Goal: Transaction & Acquisition: Download file/media

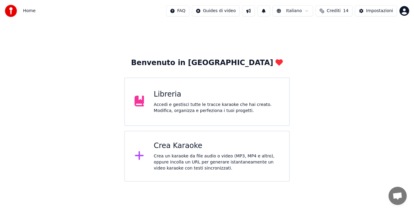
click at [223, 140] on div "Crea Karaoke Crea un karaoke da file audio o video (MP3, MP4 e altro), oppure i…" at bounding box center [206, 156] width 165 height 51
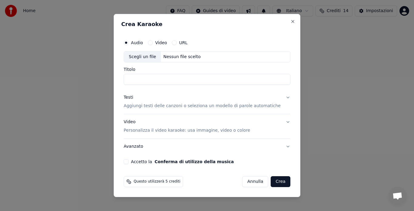
click at [186, 55] on div "Nessun file scelto" at bounding box center [182, 57] width 42 height 6
click at [197, 60] on div "Nessun file scelto" at bounding box center [182, 57] width 42 height 6
type input "**********"
click at [281, 97] on button "Testi Aggiungi testi delle canzoni o seleziona un modello di parole automatiche" at bounding box center [207, 102] width 167 height 24
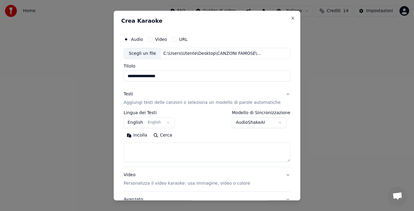
click at [144, 135] on button "Incolla" at bounding box center [137, 136] width 27 height 10
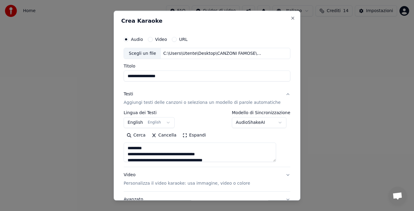
drag, startPoint x: 169, startPoint y: 148, endPoint x: 111, endPoint y: 153, distance: 58.0
click at [111, 153] on body "**********" at bounding box center [207, 91] width 414 height 182
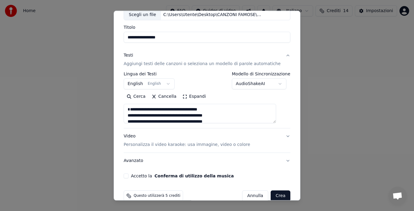
scroll to position [50, 0]
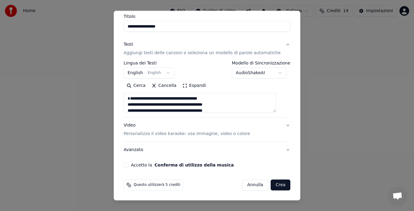
click at [128, 163] on button "Accetto la Conferma di utilizzo della musica" at bounding box center [126, 165] width 5 height 5
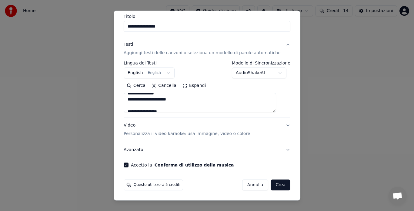
scroll to position [194, 0]
click at [197, 88] on button "Espandi" at bounding box center [193, 86] width 29 height 10
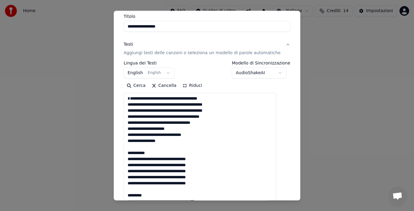
scroll to position [0, 0]
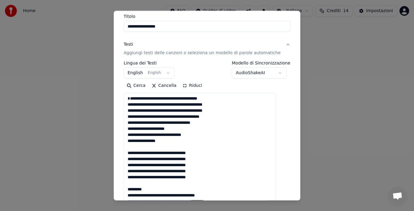
drag, startPoint x: 133, startPoint y: 157, endPoint x: 210, endPoint y: 187, distance: 83.4
type textarea "**********"
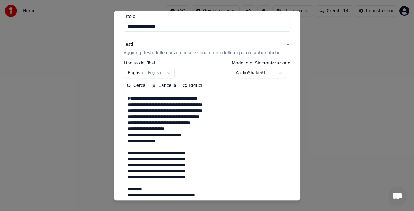
click at [189, 87] on button "Riduci" at bounding box center [192, 86] width 26 height 10
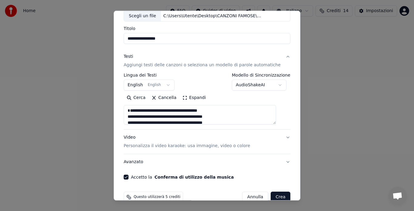
scroll to position [50, 0]
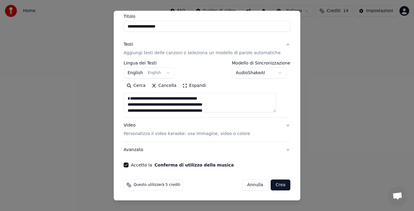
click at [183, 98] on textarea at bounding box center [200, 102] width 152 height 19
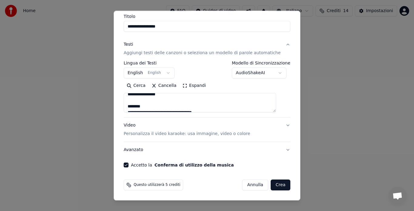
scroll to position [537, 0]
drag, startPoint x: 130, startPoint y: 103, endPoint x: 202, endPoint y: 126, distance: 75.5
click at [202, 126] on div "**********" at bounding box center [207, 97] width 167 height 121
click at [167, 85] on button "Cancella" at bounding box center [163, 86] width 31 height 10
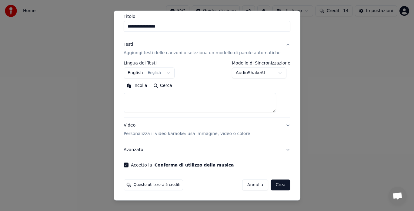
click at [143, 87] on button "Incolla" at bounding box center [137, 86] width 27 height 10
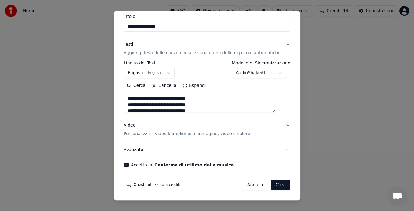
click at [277, 125] on button "Video Personalizza il video karaoke: usa immagine, video o colore" at bounding box center [207, 130] width 167 height 24
type textarea "**********"
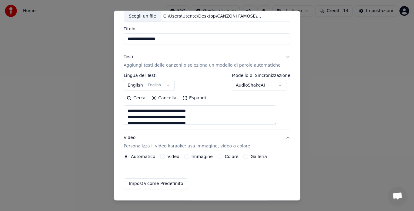
scroll to position [34, 0]
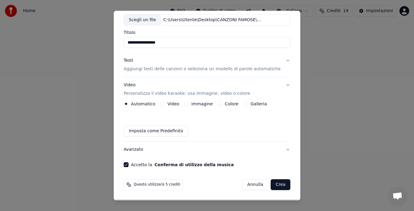
click at [251, 104] on label "Galleria" at bounding box center [258, 104] width 16 height 4
click at [248, 104] on button "Galleria" at bounding box center [245, 104] width 5 height 5
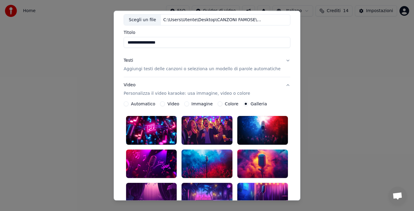
click at [198, 127] on div at bounding box center [206, 130] width 51 height 28
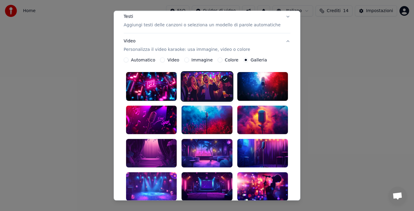
scroll to position [79, 0]
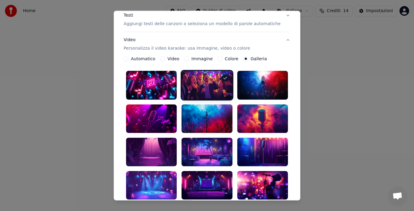
click at [195, 173] on div at bounding box center [206, 185] width 51 height 28
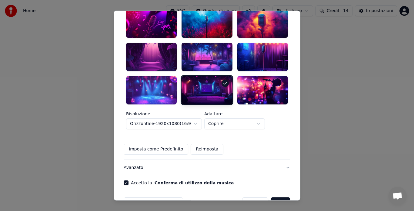
scroll to position [181, 0]
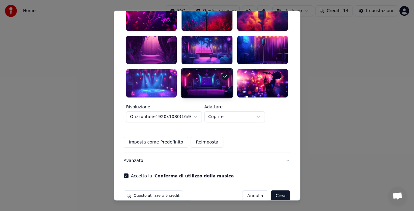
click at [271, 190] on button "Crea" at bounding box center [280, 195] width 19 height 11
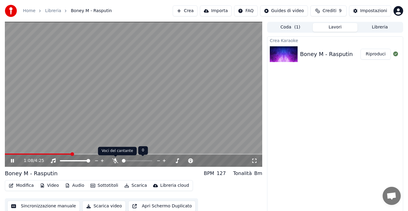
click at [113, 160] on icon at bounding box center [115, 160] width 6 height 5
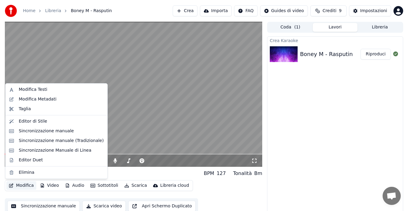
click at [19, 184] on button "Modifica" at bounding box center [21, 185] width 30 height 8
click at [47, 119] on div "Editor di Stile" at bounding box center [61, 121] width 85 height 6
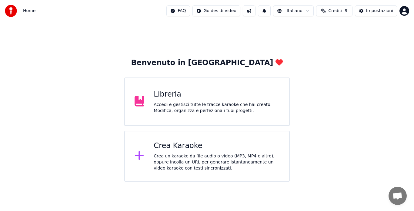
click at [216, 82] on div "Libreria Accedi e gestisci tutte le tracce karaoke che hai creato. Modifica, or…" at bounding box center [206, 102] width 165 height 48
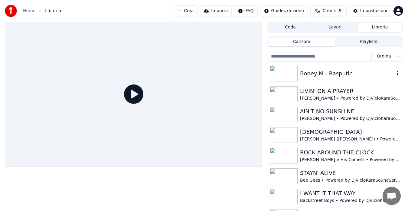
click at [294, 69] on img at bounding box center [284, 74] width 28 height 16
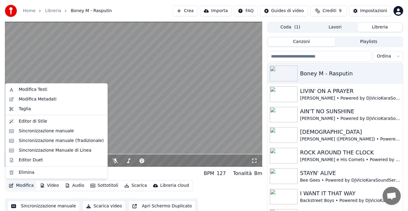
click at [13, 185] on icon "button" at bounding box center [11, 185] width 5 height 4
click at [41, 99] on div "Modifica Metadati" at bounding box center [38, 99] width 38 height 6
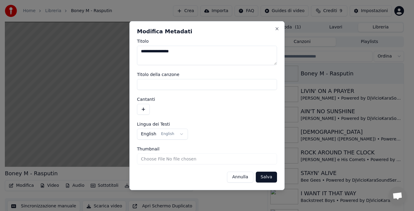
click at [144, 87] on input "Titolo della canzone" at bounding box center [207, 84] width 140 height 11
type input "********"
click at [141, 110] on button "button" at bounding box center [143, 109] width 13 height 11
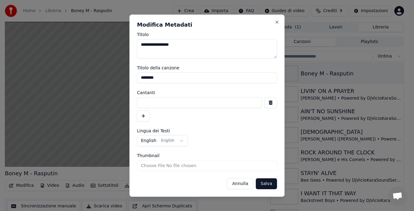
click at [149, 102] on input at bounding box center [199, 102] width 125 height 11
type input "*"
type input "*******"
click at [142, 114] on button "button" at bounding box center [143, 116] width 13 height 11
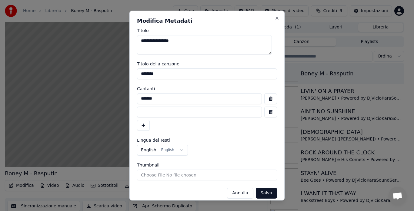
click at [147, 112] on input at bounding box center [199, 112] width 125 height 11
type input "**********"
click at [259, 191] on button "Salva" at bounding box center [266, 193] width 21 height 11
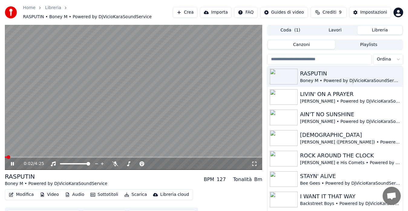
click at [7, 157] on span at bounding box center [6, 157] width 2 height 1
click at [5, 158] on span at bounding box center [7, 157] width 4 height 4
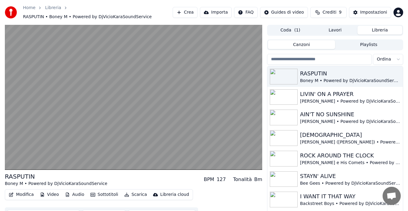
click at [21, 194] on button "Modifica" at bounding box center [21, 194] width 30 height 8
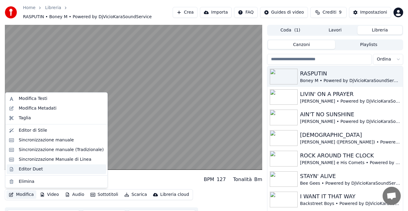
click at [40, 170] on div "Editor Duet" at bounding box center [31, 169] width 24 height 6
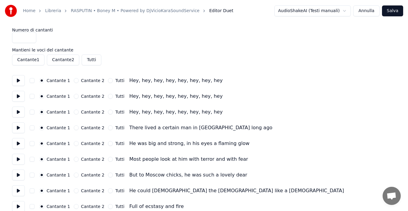
click at [17, 81] on button at bounding box center [18, 80] width 13 height 11
click at [108, 81] on button "Tutti" at bounding box center [110, 80] width 5 height 5
click at [108, 98] on button "Tutti" at bounding box center [110, 96] width 5 height 5
click at [108, 112] on button "Tutti" at bounding box center [110, 112] width 5 height 5
click at [88, 61] on button "Tutti" at bounding box center [91, 60] width 19 height 11
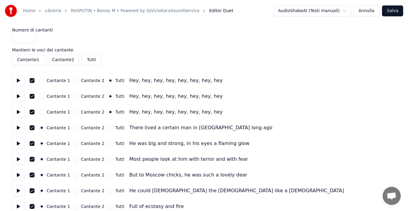
click at [88, 61] on button "Tutti" at bounding box center [91, 60] width 19 height 11
click at [19, 126] on button at bounding box center [18, 127] width 13 height 11
click at [16, 128] on button at bounding box center [18, 127] width 13 height 11
click at [17, 144] on button at bounding box center [18, 143] width 13 height 11
click at [108, 143] on button "Tutti" at bounding box center [110, 143] width 5 height 5
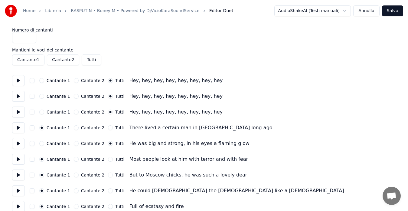
click at [18, 157] on button at bounding box center [18, 159] width 13 height 11
click at [18, 172] on button at bounding box center [18, 175] width 13 height 11
click at [108, 175] on button "Tutti" at bounding box center [110, 175] width 5 height 5
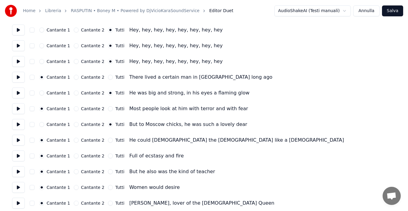
scroll to position [101, 0]
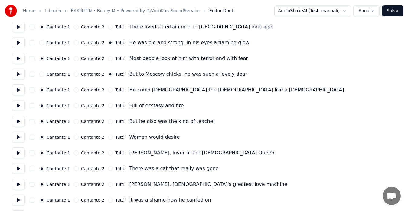
click at [16, 89] on button at bounding box center [18, 89] width 13 height 11
click at [108, 90] on button "Tutti" at bounding box center [110, 90] width 5 height 5
click at [18, 106] on button at bounding box center [18, 105] width 13 height 11
click at [108, 107] on button "Tutti" at bounding box center [110, 105] width 5 height 5
click at [14, 119] on button at bounding box center [18, 121] width 13 height 11
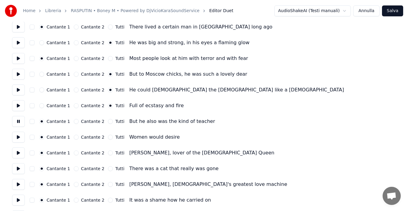
click at [108, 122] on button "Tutti" at bounding box center [110, 121] width 5 height 5
click at [21, 136] on button at bounding box center [18, 137] width 13 height 11
click at [108, 137] on button "Tutti" at bounding box center [110, 137] width 5 height 5
click at [21, 152] on button at bounding box center [18, 152] width 13 height 11
click at [108, 152] on button "Tutti" at bounding box center [110, 152] width 5 height 5
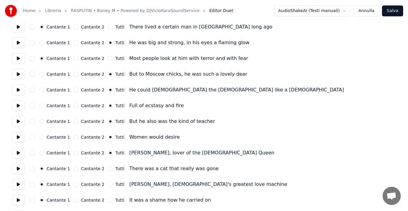
click at [18, 168] on button at bounding box center [18, 168] width 13 height 11
click at [108, 169] on button "Tutti" at bounding box center [110, 168] width 5 height 5
click at [20, 187] on button at bounding box center [18, 184] width 13 height 11
click at [108, 185] on button "Tutti" at bounding box center [110, 184] width 5 height 5
click at [16, 202] on button at bounding box center [18, 200] width 13 height 11
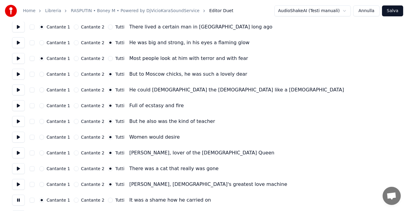
click at [108, 200] on button "Tutti" at bounding box center [110, 200] width 5 height 5
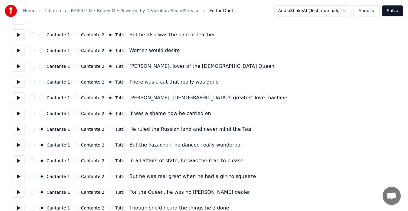
scroll to position [202, 0]
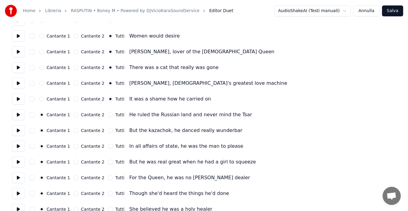
click at [17, 117] on button at bounding box center [18, 114] width 13 height 11
click at [20, 129] on button at bounding box center [18, 130] width 13 height 11
click at [108, 131] on button "Tutti" at bounding box center [110, 130] width 5 height 5
click at [18, 146] on button at bounding box center [18, 146] width 13 height 11
click at [19, 162] on button at bounding box center [18, 162] width 13 height 11
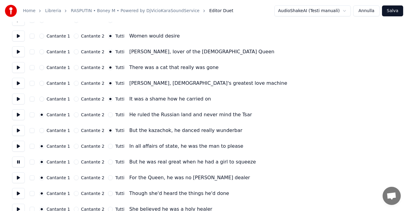
click at [108, 162] on button "Tutti" at bounding box center [110, 162] width 5 height 5
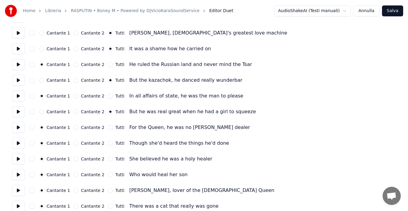
click at [17, 128] on button at bounding box center [18, 127] width 13 height 11
click at [108, 126] on button "Tutti" at bounding box center [110, 127] width 5 height 5
click at [17, 143] on button at bounding box center [18, 143] width 13 height 11
click at [108, 142] on button "Tutti" at bounding box center [110, 143] width 5 height 5
click at [18, 160] on button at bounding box center [18, 159] width 13 height 11
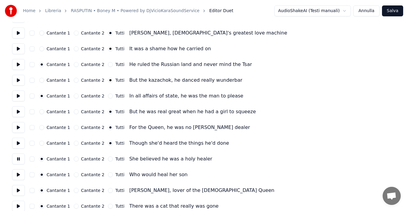
click at [108, 159] on button "Tutti" at bounding box center [110, 159] width 5 height 5
click at [15, 173] on button at bounding box center [18, 174] width 13 height 11
click at [108, 176] on button "Tutti" at bounding box center [110, 174] width 5 height 5
click at [14, 188] on button at bounding box center [18, 190] width 13 height 11
click at [108, 189] on button "Tutti" at bounding box center [110, 190] width 5 height 5
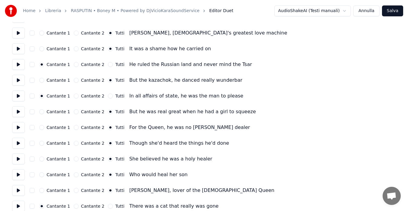
click at [19, 204] on button at bounding box center [18, 206] width 13 height 11
click at [108, 204] on button "Tutti" at bounding box center [110, 206] width 5 height 5
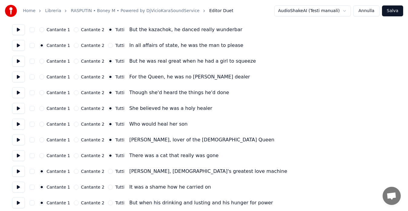
scroll to position [353, 0]
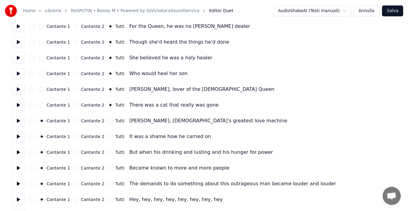
click at [14, 120] on button at bounding box center [18, 120] width 13 height 11
click at [108, 122] on button "Tutti" at bounding box center [110, 120] width 5 height 5
click at [15, 135] on button at bounding box center [18, 136] width 13 height 11
click at [108, 137] on button "Tutti" at bounding box center [110, 136] width 5 height 5
click at [16, 152] on button at bounding box center [18, 152] width 13 height 11
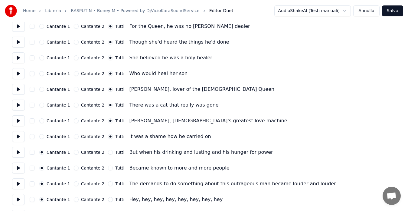
click at [18, 167] on button at bounding box center [18, 168] width 13 height 11
click at [16, 185] on button at bounding box center [18, 183] width 13 height 11
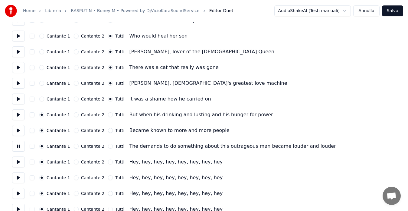
scroll to position [404, 0]
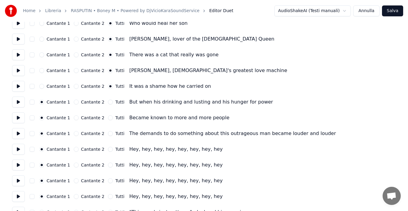
click at [18, 151] on button at bounding box center [18, 149] width 13 height 11
click at [108, 149] on button "Tutti" at bounding box center [110, 149] width 5 height 5
click at [108, 166] on button "Tutti" at bounding box center [110, 165] width 5 height 5
click at [108, 182] on button "Tutti" at bounding box center [110, 180] width 5 height 5
click at [108, 196] on button "Tutti" at bounding box center [110, 196] width 5 height 5
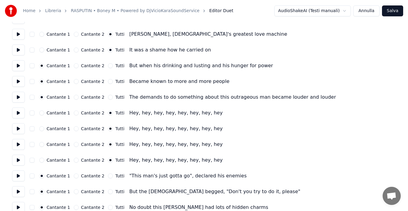
scroll to position [454, 0]
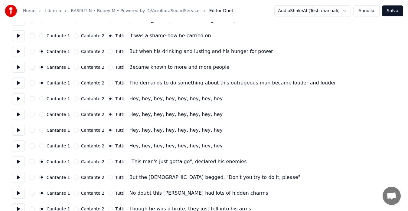
click at [19, 145] on button at bounding box center [18, 145] width 13 height 11
click at [15, 164] on button at bounding box center [18, 161] width 13 height 11
click at [19, 179] on button at bounding box center [18, 177] width 13 height 11
click at [108, 177] on button "Tutti" at bounding box center [110, 177] width 5 height 5
click at [16, 192] on button at bounding box center [18, 193] width 13 height 11
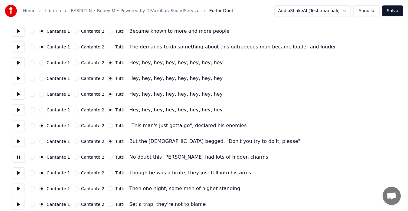
scroll to position [505, 0]
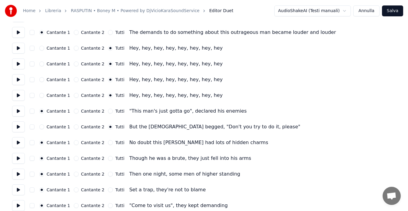
click at [16, 160] on button at bounding box center [18, 158] width 13 height 11
click at [108, 160] on button "Tutti" at bounding box center [110, 158] width 5 height 5
click at [17, 176] on button at bounding box center [18, 174] width 13 height 11
click at [108, 176] on button "Tutti" at bounding box center [110, 174] width 5 height 5
click at [12, 187] on button at bounding box center [18, 189] width 13 height 11
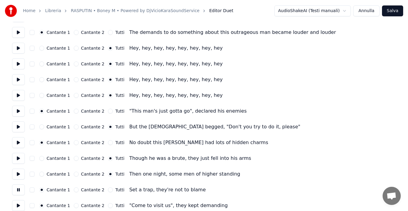
click at [108, 191] on button "Tutti" at bounding box center [110, 189] width 5 height 5
click at [18, 202] on button at bounding box center [18, 205] width 13 height 11
click at [108, 205] on button "Tutti" at bounding box center [110, 205] width 5 height 5
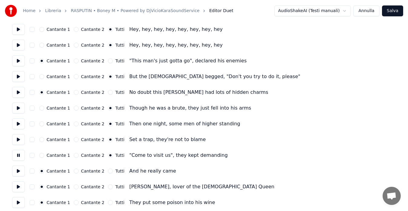
scroll to position [606, 0]
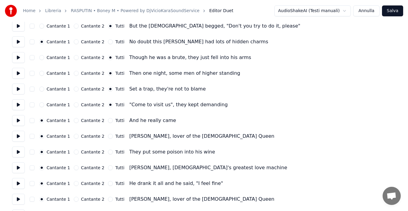
click at [22, 121] on button at bounding box center [18, 120] width 13 height 11
click at [108, 121] on button "Tutti" at bounding box center [110, 120] width 5 height 5
click at [18, 137] on button at bounding box center [18, 136] width 13 height 11
click at [108, 137] on button "Tutti" at bounding box center [110, 136] width 5 height 5
click at [15, 150] on button at bounding box center [18, 152] width 13 height 11
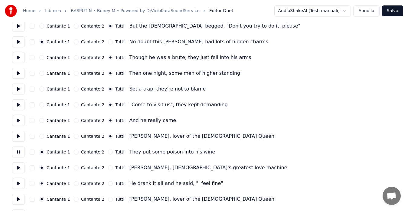
click at [108, 153] on button "Tutti" at bounding box center [110, 152] width 5 height 5
click at [15, 166] on button at bounding box center [18, 167] width 13 height 11
click at [108, 166] on button "Tutti" at bounding box center [110, 167] width 5 height 5
click at [15, 184] on button at bounding box center [18, 183] width 13 height 11
click at [108, 182] on button "Tutti" at bounding box center [110, 183] width 5 height 5
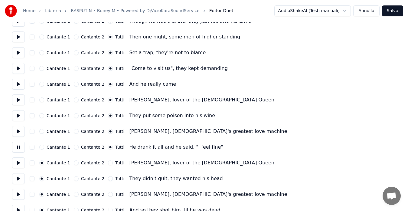
scroll to position [656, 0]
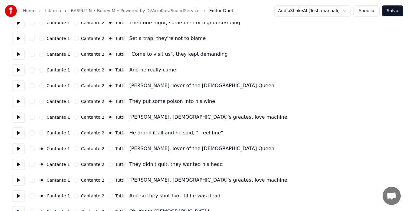
click at [17, 147] on button at bounding box center [18, 148] width 13 height 11
click at [108, 149] on button "Tutti" at bounding box center [110, 148] width 5 height 5
click at [20, 167] on button at bounding box center [18, 164] width 13 height 11
click at [108, 165] on button "Tutti" at bounding box center [110, 164] width 5 height 5
click at [17, 180] on button at bounding box center [18, 180] width 13 height 11
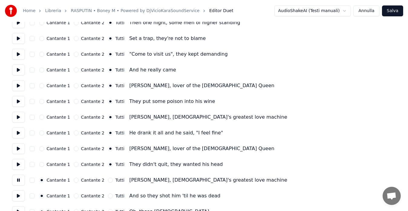
click at [108, 180] on button "Tutti" at bounding box center [110, 180] width 5 height 5
click at [17, 199] on button at bounding box center [18, 195] width 13 height 11
click at [108, 195] on button "Tutti" at bounding box center [110, 195] width 5 height 5
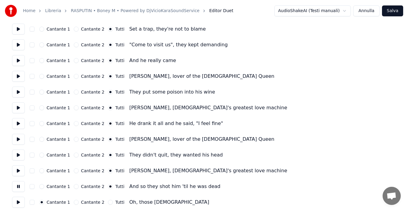
scroll to position [668, 0]
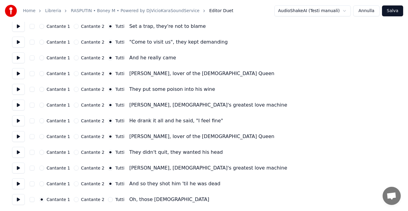
click at [18, 201] on button at bounding box center [18, 199] width 13 height 11
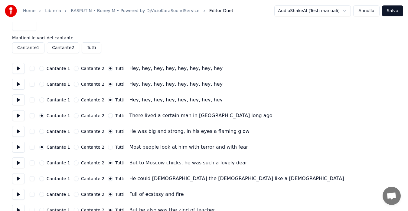
scroll to position [0, 0]
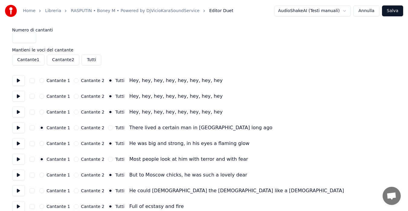
click at [393, 8] on button "Salva" at bounding box center [392, 10] width 21 height 11
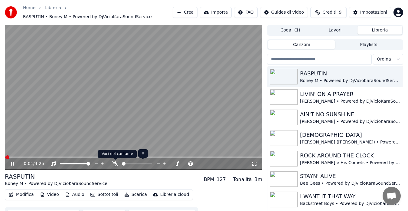
click at [114, 164] on icon at bounding box center [115, 163] width 6 height 5
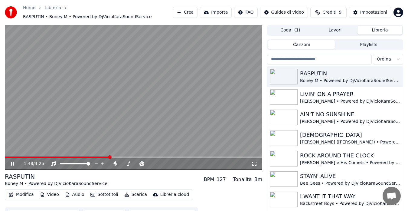
click at [18, 196] on button "Modifica" at bounding box center [21, 194] width 30 height 8
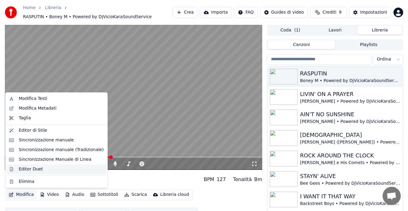
click at [29, 169] on div "Editor Duet" at bounding box center [31, 169] width 24 height 6
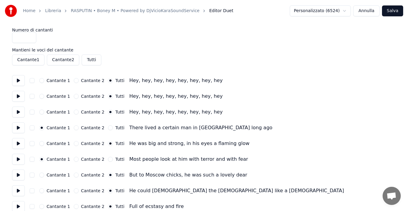
click at [74, 144] on button "Cantante 2" at bounding box center [76, 143] width 5 height 5
click at [74, 175] on button "Cantante 2" at bounding box center [76, 175] width 5 height 5
click at [74, 192] on button "Cantante 2" at bounding box center [76, 190] width 5 height 5
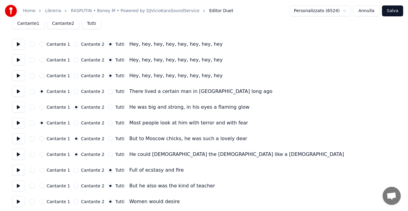
scroll to position [51, 0]
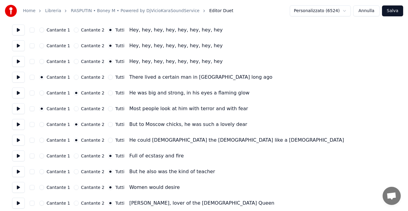
click at [74, 155] on button "Cantante 2" at bounding box center [76, 156] width 5 height 5
click at [74, 173] on button "Cantante 2" at bounding box center [76, 171] width 5 height 5
click at [74, 188] on button "Cantante 2" at bounding box center [76, 187] width 5 height 5
click at [74, 204] on button "Cantante 2" at bounding box center [76, 203] width 5 height 5
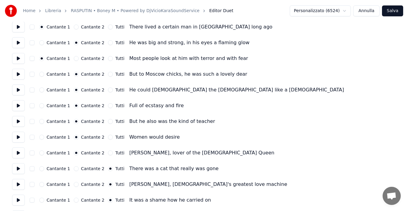
click at [108, 154] on button "Tutti" at bounding box center [110, 152] width 5 height 5
click at [16, 201] on button at bounding box center [18, 200] width 13 height 11
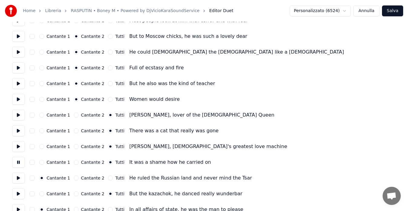
scroll to position [151, 0]
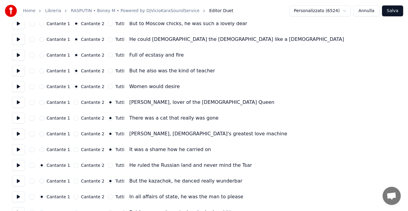
click at [15, 164] on button at bounding box center [18, 165] width 13 height 11
click at [19, 181] on button at bounding box center [18, 181] width 13 height 11
click at [74, 181] on button "Cantante 2" at bounding box center [76, 181] width 5 height 5
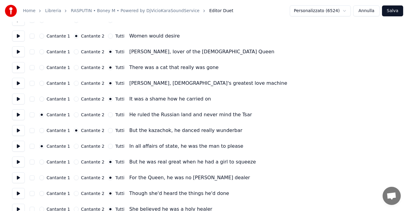
click at [74, 162] on button "Cantante 2" at bounding box center [76, 162] width 5 height 5
click at [18, 161] on button at bounding box center [18, 162] width 13 height 11
click at [18, 174] on button at bounding box center [18, 177] width 13 height 11
click at [74, 178] on button "Cantante 2" at bounding box center [76, 177] width 5 height 5
click at [74, 193] on button "Cantante 2" at bounding box center [76, 193] width 5 height 5
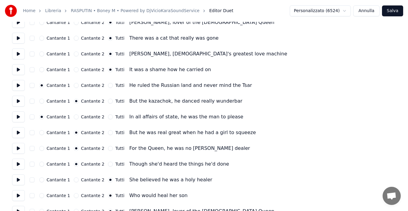
scroll to position [252, 0]
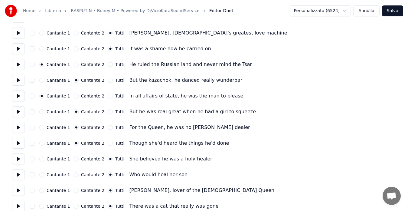
click at [74, 159] on button "Cantante 2" at bounding box center [76, 159] width 5 height 5
click at [74, 175] on button "Cantante 2" at bounding box center [76, 174] width 5 height 5
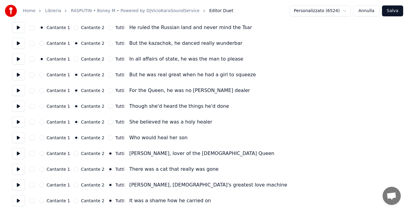
scroll to position [303, 0]
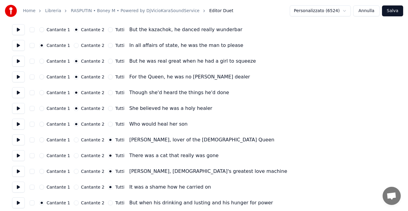
click at [13, 188] on button at bounding box center [18, 187] width 13 height 11
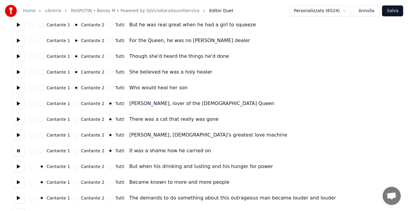
scroll to position [353, 0]
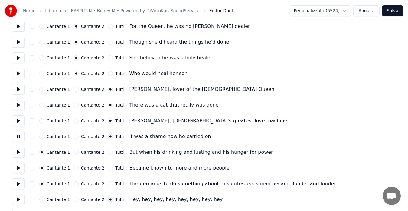
click at [19, 152] on button at bounding box center [18, 152] width 13 height 11
click at [20, 168] on button at bounding box center [18, 168] width 13 height 11
click at [20, 183] on button at bounding box center [18, 183] width 13 height 11
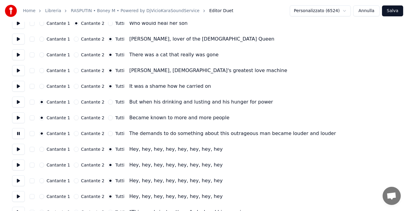
scroll to position [454, 0]
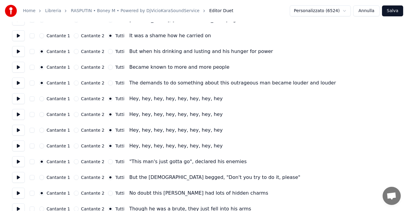
click at [15, 176] on button at bounding box center [18, 177] width 13 height 11
click at [74, 176] on button "Cantante 2" at bounding box center [76, 177] width 5 height 5
click at [74, 209] on button "Cantante 2" at bounding box center [76, 208] width 5 height 5
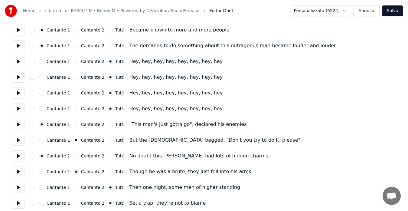
scroll to position [505, 0]
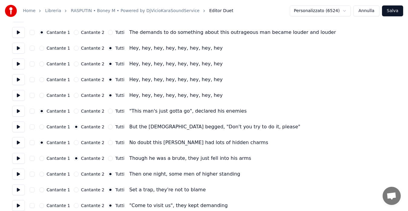
click at [74, 174] on button "Cantante 2" at bounding box center [76, 174] width 5 height 5
click at [17, 172] on button at bounding box center [18, 174] width 13 height 11
click at [75, 189] on button "Cantante 2" at bounding box center [76, 189] width 5 height 5
click at [18, 190] on button at bounding box center [18, 189] width 13 height 11
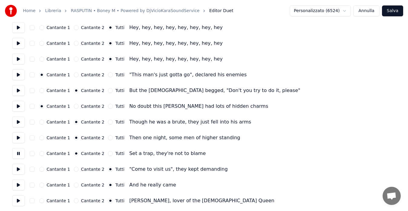
scroll to position [555, 0]
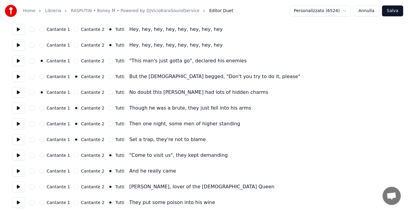
click at [17, 156] on button at bounding box center [18, 155] width 13 height 11
click at [74, 157] on button "Cantante 2" at bounding box center [76, 155] width 5 height 5
click at [74, 171] on button "Cantante 2" at bounding box center [76, 171] width 5 height 5
click at [19, 174] on button at bounding box center [18, 171] width 13 height 11
click at [19, 190] on button at bounding box center [18, 186] width 13 height 11
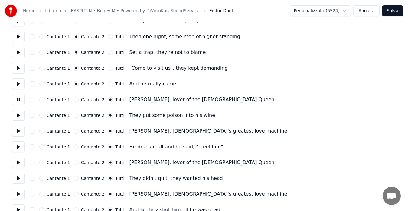
scroll to position [656, 0]
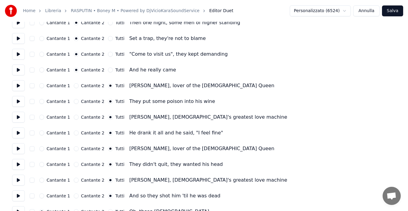
click at [22, 181] on button at bounding box center [18, 180] width 13 height 11
click at [16, 197] on button at bounding box center [18, 195] width 13 height 11
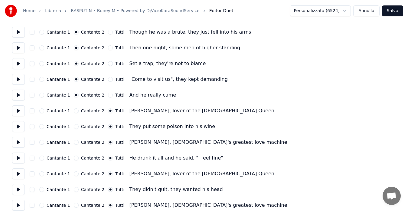
scroll to position [618, 0]
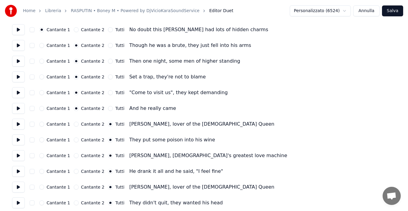
click at [392, 9] on button "Salva" at bounding box center [392, 10] width 21 height 11
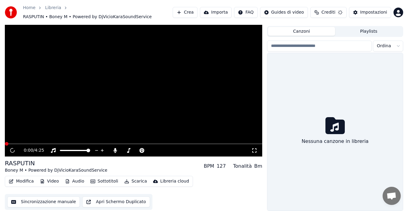
scroll to position [13, 0]
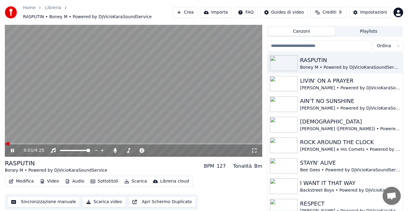
click at [253, 150] on icon at bounding box center [255, 150] width 6 height 5
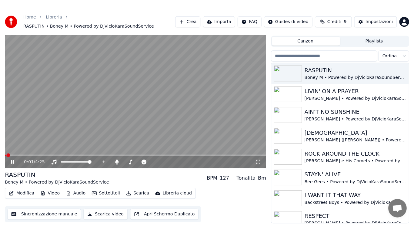
scroll to position [5, 0]
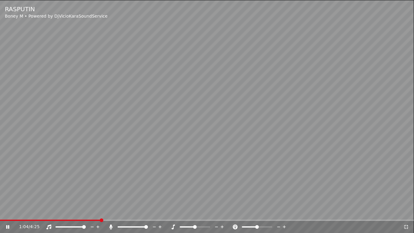
click at [5, 211] on div "1:04 / 4:25" at bounding box center [206, 226] width 409 height 6
click at [7, 211] on icon at bounding box center [7, 227] width 3 height 4
click at [405, 211] on icon at bounding box center [406, 226] width 6 height 5
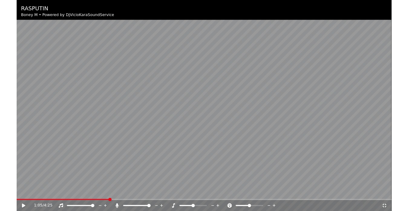
scroll to position [13, 0]
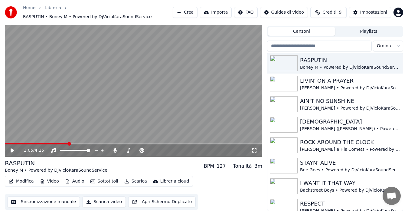
click at [17, 181] on button "Modifica" at bounding box center [21, 181] width 30 height 8
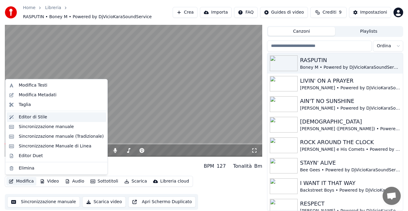
click at [49, 118] on div "Editor di Stile" at bounding box center [61, 117] width 85 height 6
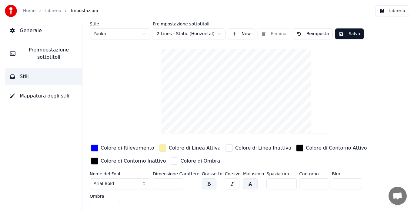
click at [56, 94] on span "Mappatura degli stili" at bounding box center [45, 95] width 50 height 7
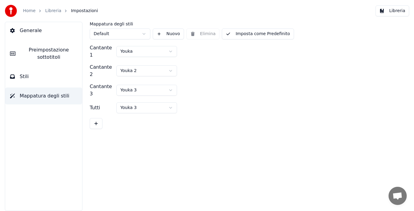
click at [52, 80] on button "Stili" at bounding box center [43, 76] width 77 height 17
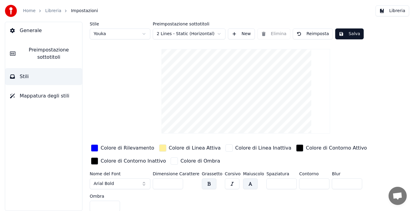
click at [120, 34] on html "Home Libreria Impostazioni Libreria Generale Preimpostazione sottotitoli Stili …" at bounding box center [207, 105] width 414 height 211
type input "***"
type input "*"
click at [93, 148] on div "button" at bounding box center [94, 147] width 7 height 7
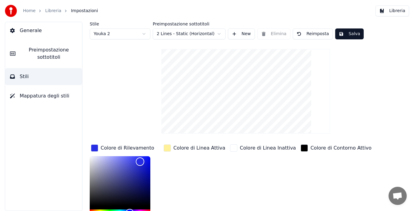
scroll to position [51, 0]
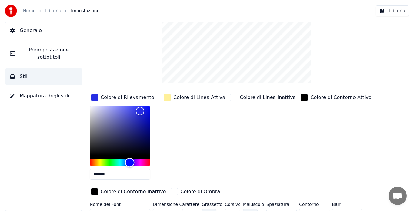
click at [140, 162] on div "Hue" at bounding box center [120, 162] width 61 height 7
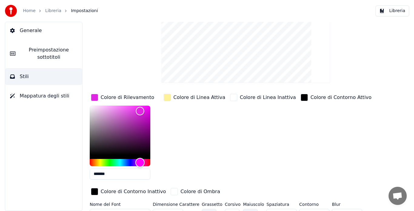
click at [140, 162] on div "Hue" at bounding box center [139, 162] width 9 height 9
drag, startPoint x: 143, startPoint y: 108, endPoint x: 155, endPoint y: 105, distance: 13.1
click at [155, 106] on div "*******" at bounding box center [125, 144] width 70 height 76
drag, startPoint x: 148, startPoint y: 105, endPoint x: 136, endPoint y: 101, distance: 12.6
click at [136, 101] on div "Color" at bounding box center [136, 105] width 9 height 9
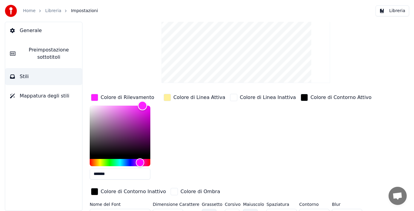
drag, startPoint x: 137, startPoint y: 105, endPoint x: 142, endPoint y: 105, distance: 4.8
click at [142, 105] on div "Color" at bounding box center [142, 105] width 9 height 9
drag, startPoint x: 140, startPoint y: 103, endPoint x: 150, endPoint y: 102, distance: 10.0
click at [150, 102] on div "Color" at bounding box center [149, 105] width 9 height 9
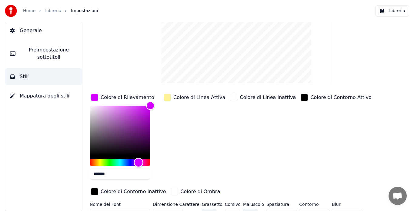
click at [138, 161] on div "Hue" at bounding box center [138, 162] width 9 height 9
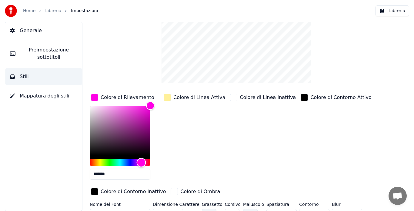
type input "*******"
drag, startPoint x: 138, startPoint y: 161, endPoint x: 142, endPoint y: 160, distance: 3.8
click at [142, 160] on div "Hue" at bounding box center [141, 162] width 9 height 9
click at [176, 147] on div "Colore di Linea Attiva" at bounding box center [194, 139] width 64 height 92
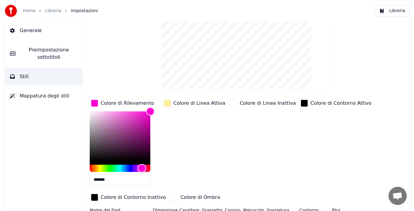
scroll to position [0, 0]
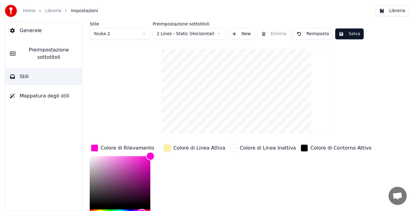
click at [345, 35] on button "Salva" at bounding box center [349, 33] width 28 height 11
click at [60, 104] on button "Mappatura degli stili" at bounding box center [43, 96] width 77 height 17
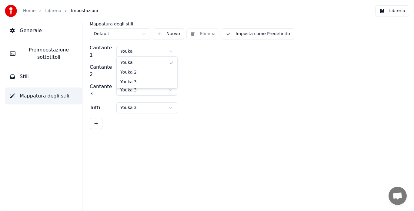
click at [144, 45] on html "Home Libreria Impostazioni Libreria Generale Preimpostazione sottotitoli Stili …" at bounding box center [207, 105] width 414 height 211
click at [60, 76] on button "Stili" at bounding box center [43, 76] width 77 height 17
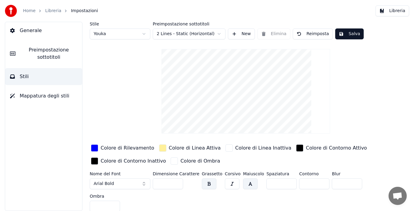
scroll to position [2, 0]
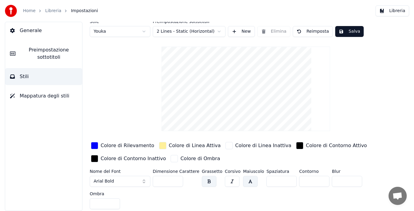
click at [59, 51] on span "Preimpostazione sottotitoli" at bounding box center [48, 53] width 57 height 15
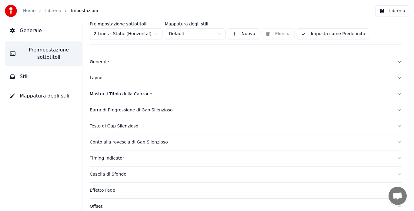
click at [103, 76] on div "Layout" at bounding box center [241, 78] width 302 height 6
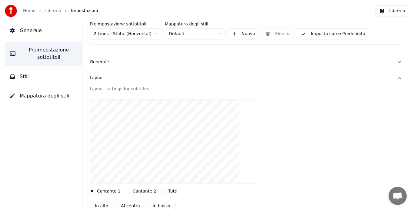
scroll to position [53, 0]
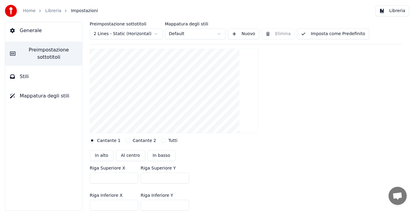
click at [125, 141] on button "Cantante 2" at bounding box center [127, 140] width 5 height 5
click at [161, 141] on button "Tutti" at bounding box center [163, 140] width 5 height 5
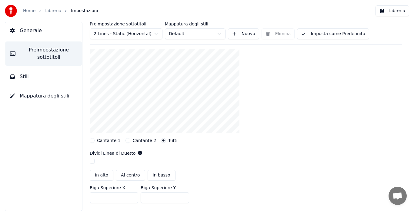
scroll to position [103, 0]
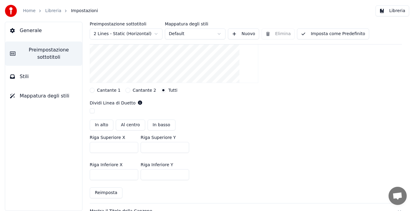
click at [131, 124] on button "Al centro" at bounding box center [130, 125] width 29 height 11
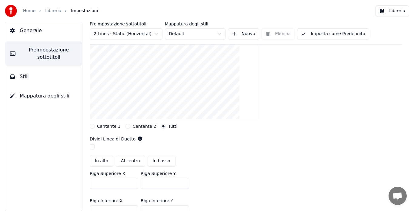
scroll to position [53, 0]
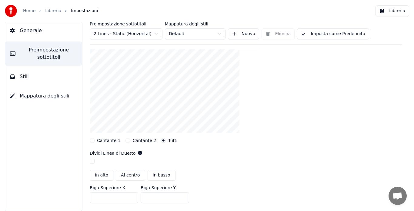
click at [125, 139] on button "Cantante 2" at bounding box center [127, 140] width 5 height 5
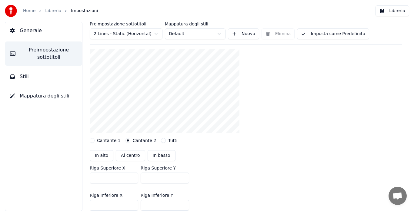
click at [91, 141] on button "Cantante 1" at bounding box center [92, 140] width 5 height 5
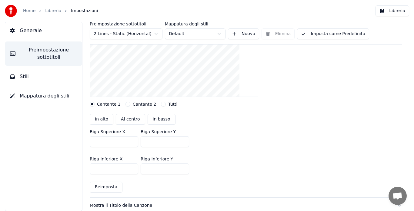
scroll to position [103, 0]
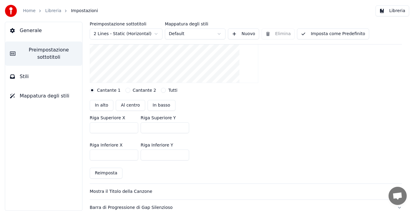
click at [126, 107] on button "Al centro" at bounding box center [130, 105] width 29 height 11
type input "***"
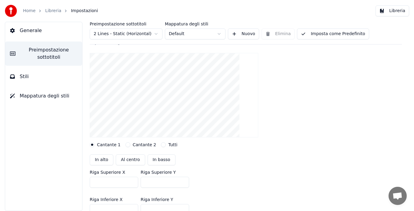
scroll to position [53, 0]
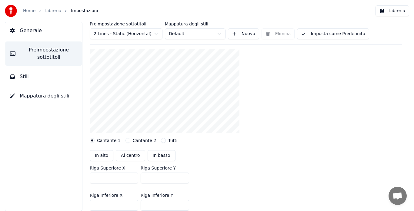
click at [37, 81] on button "Stili" at bounding box center [43, 76] width 77 height 17
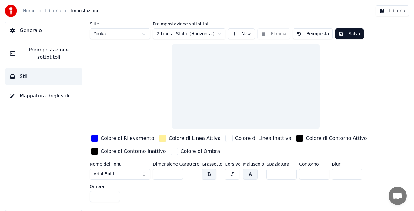
scroll to position [0, 0]
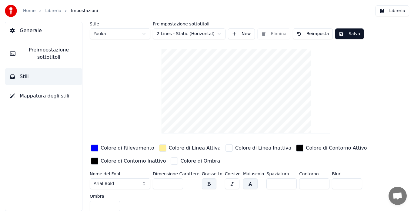
click at [243, 184] on button "button" at bounding box center [250, 183] width 15 height 11
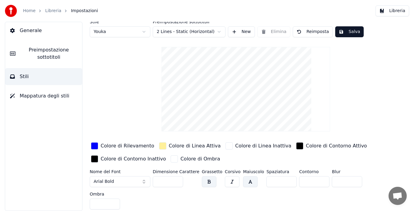
scroll to position [2, 0]
click at [121, 31] on html "Home Libreria Impostazioni Libreria Generale Preimpostazione sottotitoli Stili …" at bounding box center [207, 105] width 414 height 211
type input "***"
click at [123, 34] on html "Home Libreria Impostazioni Libreria Generale Preimpostazione sottotitoli Stili …" at bounding box center [207, 105] width 414 height 211
type input "*"
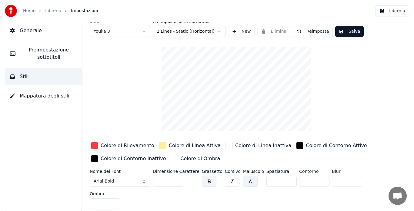
click at [114, 31] on html "Home Libreria Impostazioni Libreria Generale Preimpostazione sottotitoli Stili …" at bounding box center [207, 105] width 414 height 211
type input "***"
click at [343, 32] on button "Salva" at bounding box center [349, 31] width 28 height 11
click at [35, 94] on span "Mappatura degli stili" at bounding box center [45, 95] width 50 height 7
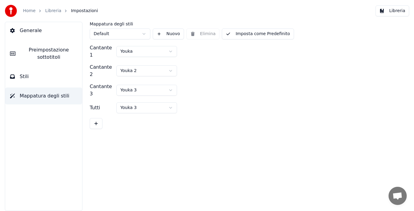
scroll to position [0, 0]
click at [73, 75] on button "Stili" at bounding box center [43, 76] width 77 height 17
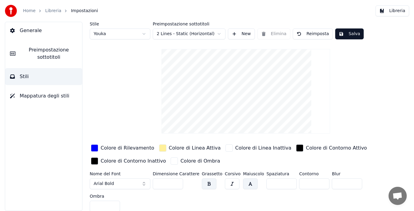
click at [48, 58] on span "Preimpostazione sottotitoli" at bounding box center [48, 53] width 57 height 15
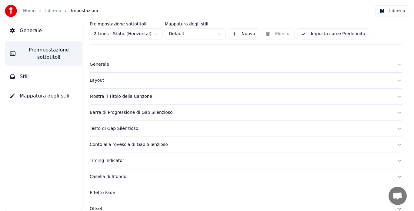
click at [100, 80] on div "Layout" at bounding box center [241, 81] width 302 height 6
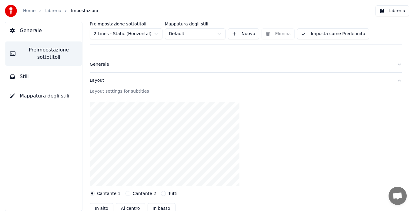
click at [307, 36] on button "Imposta come Predefinito" at bounding box center [333, 33] width 72 height 11
click at [398, 8] on button "Libreria" at bounding box center [392, 10] width 34 height 11
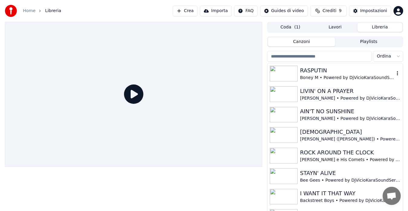
click at [326, 78] on div "Boney M • Powered by DjVicioKaraSoundService" at bounding box center [347, 78] width 94 height 6
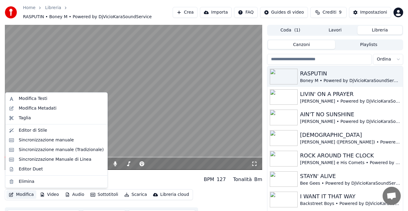
click at [22, 195] on button "Modifica" at bounding box center [21, 194] width 30 height 8
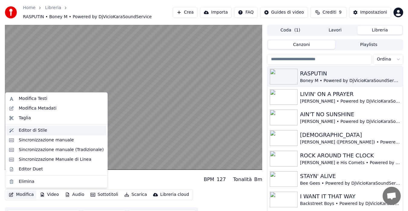
click at [42, 128] on div "Editor di Stile" at bounding box center [33, 130] width 28 height 6
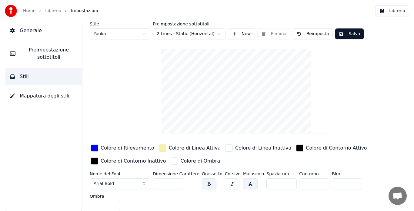
click at [51, 50] on span "Preimpostazione sottotitoli" at bounding box center [48, 53] width 57 height 15
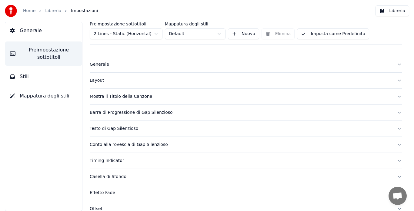
click at [98, 81] on div "Layout" at bounding box center [241, 81] width 302 height 6
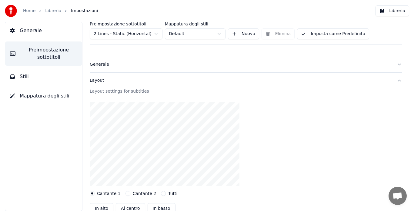
scroll to position [51, 0]
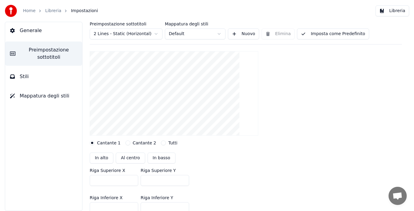
click at [133, 142] on label "Cantante 2" at bounding box center [145, 143] width 24 height 4
click at [130, 142] on button "Cantante 2" at bounding box center [127, 142] width 5 height 5
click at [161, 140] on button "Tutti" at bounding box center [163, 142] width 5 height 5
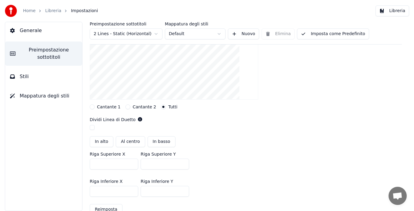
scroll to position [101, 0]
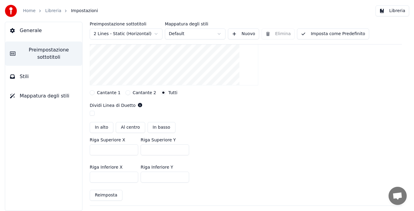
click at [125, 90] on button "Cantante 2" at bounding box center [127, 92] width 5 height 5
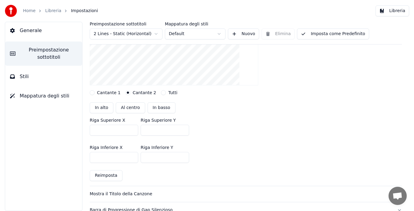
click at [99, 89] on div at bounding box center [246, 43] width 312 height 94
click at [91, 94] on button "Cantante 1" at bounding box center [92, 92] width 5 height 5
click at [126, 94] on button "Cantante 2" at bounding box center [127, 92] width 5 height 5
click at [161, 91] on button "Tutti" at bounding box center [163, 92] width 5 height 5
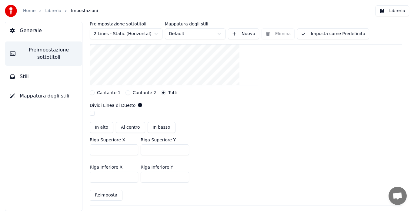
click at [126, 93] on button "Cantante 2" at bounding box center [127, 92] width 5 height 5
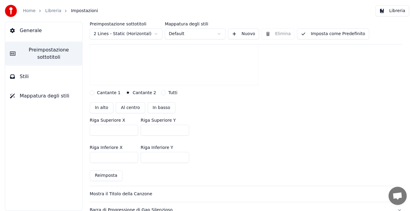
click at [184, 158] on input "***" at bounding box center [164, 157] width 48 height 11
type input "***"
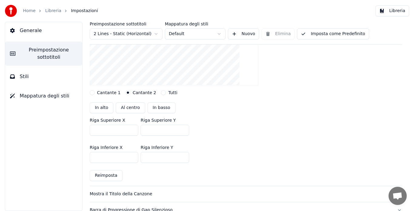
click at [183, 157] on input "***" at bounding box center [164, 157] width 48 height 11
click at [215, 154] on div "Riga Inferiore X *** Riga Inferiore Y ***" at bounding box center [246, 153] width 312 height 27
click at [154, 93] on div "Cantante 1 Cantante 2 Tutti" at bounding box center [246, 92] width 312 height 5
click at [161, 92] on button "Tutti" at bounding box center [163, 92] width 5 height 5
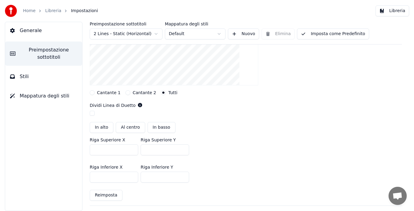
click at [126, 90] on div "Cantante 2" at bounding box center [140, 92] width 31 height 5
click at [125, 94] on button "Cantante 2" at bounding box center [127, 92] width 5 height 5
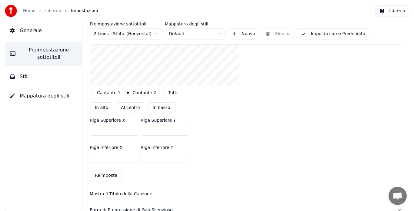
click at [90, 94] on button "Cantante 1" at bounding box center [92, 92] width 5 height 5
click at [301, 38] on button "Imposta come Predefinito" at bounding box center [333, 33] width 72 height 11
click at [48, 78] on button "Stili" at bounding box center [43, 76] width 77 height 17
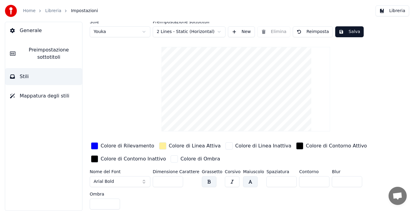
scroll to position [2, 0]
click at [94, 146] on div "button" at bounding box center [94, 145] width 7 height 7
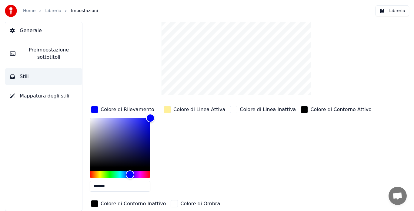
scroll to position [53, 0]
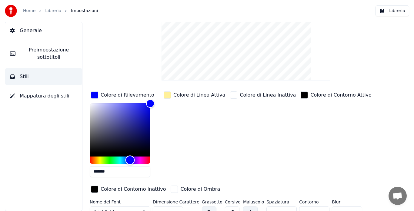
click at [140, 160] on div "Hue" at bounding box center [120, 160] width 61 height 7
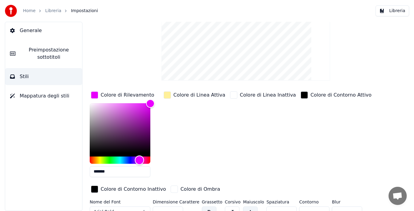
click at [139, 160] on div "Hue" at bounding box center [139, 159] width 9 height 9
drag, startPoint x: 149, startPoint y: 102, endPoint x: 143, endPoint y: 101, distance: 5.5
click at [143, 101] on div "Color" at bounding box center [143, 102] width 9 height 9
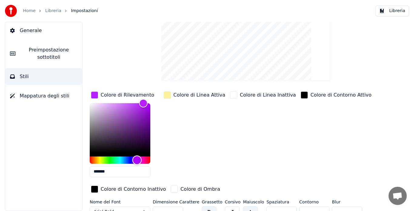
click at [137, 158] on div "Hue" at bounding box center [136, 159] width 9 height 9
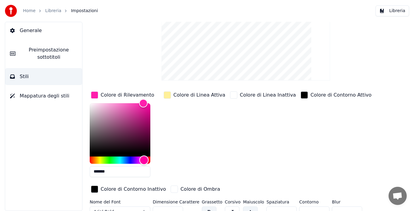
type input "*******"
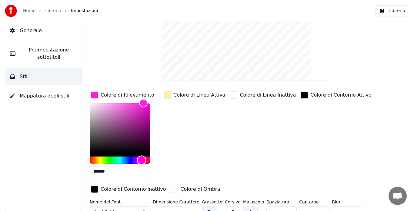
drag, startPoint x: 137, startPoint y: 158, endPoint x: 141, endPoint y: 157, distance: 4.6
click at [141, 157] on div "Hue" at bounding box center [141, 159] width 9 height 9
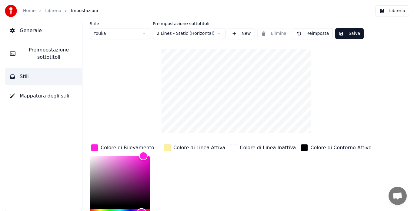
scroll to position [0, 0]
click at [350, 32] on button "Salva" at bounding box center [349, 33] width 28 height 11
click at [134, 36] on html "Home Libreria Impostazioni Libreria Generale Preimpostazione sottotitoli Stili …" at bounding box center [207, 105] width 414 height 211
type input "***"
type input "*"
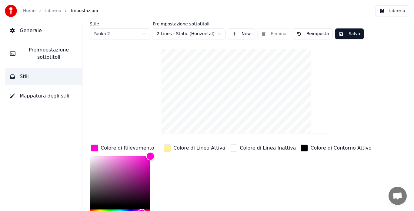
scroll to position [51, 0]
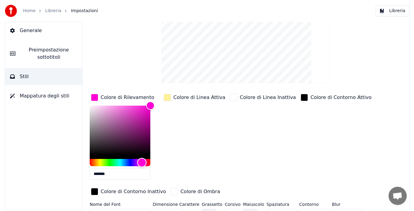
type input "*******"
click at [129, 161] on div "Hue" at bounding box center [120, 162] width 61 height 7
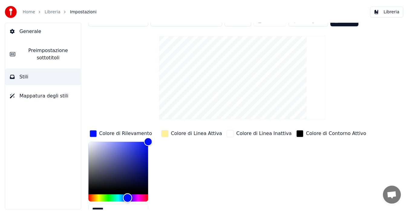
scroll to position [0, 0]
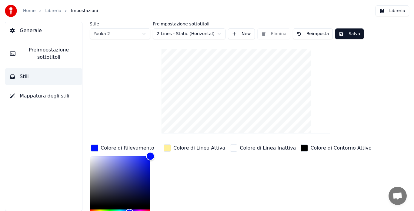
click at [345, 31] on button "Salva" at bounding box center [349, 33] width 28 height 11
click at [386, 11] on button "Libreria" at bounding box center [392, 10] width 34 height 11
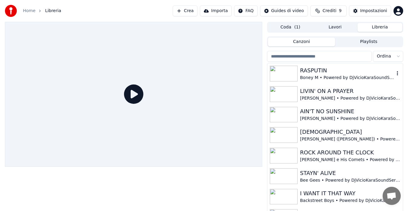
click at [305, 74] on div "RASPUTIN" at bounding box center [347, 70] width 94 height 8
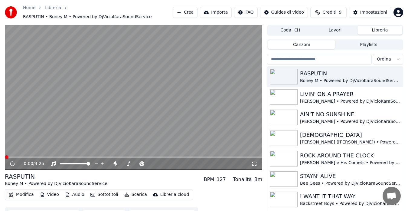
click at [254, 161] on div "0:00 / 4:25" at bounding box center [133, 164] width 253 height 6
click at [254, 164] on icon at bounding box center [255, 163] width 6 height 5
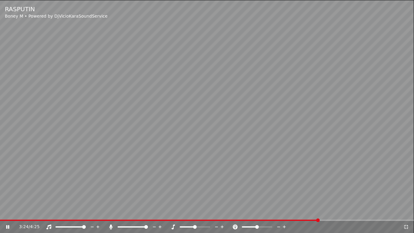
click at [303, 211] on span at bounding box center [159, 219] width 319 height 1
click at [295, 211] on video at bounding box center [207, 116] width 414 height 233
click at [297, 211] on span at bounding box center [148, 219] width 297 height 1
click at [285, 211] on video at bounding box center [207, 116] width 414 height 233
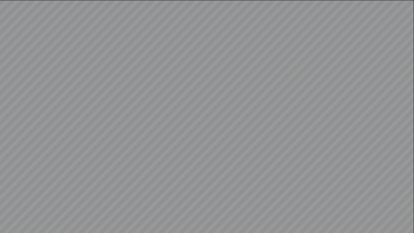
click at [237, 186] on video at bounding box center [207, 116] width 414 height 233
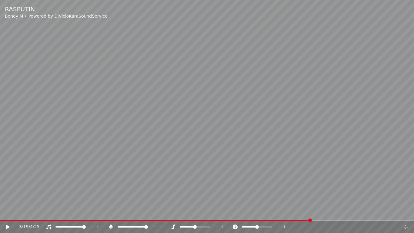
click at [404, 211] on icon at bounding box center [406, 226] width 6 height 5
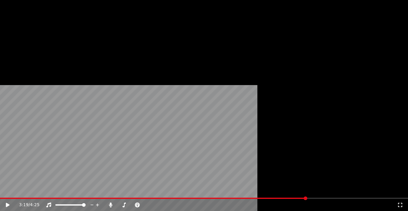
click at [23, 54] on button "Modifica" at bounding box center [21, 49] width 30 height 8
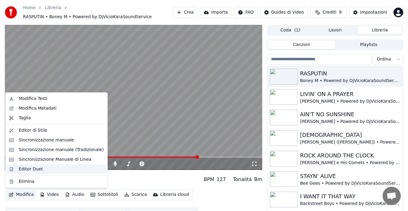
click at [35, 170] on div "Editor Duet" at bounding box center [31, 169] width 24 height 6
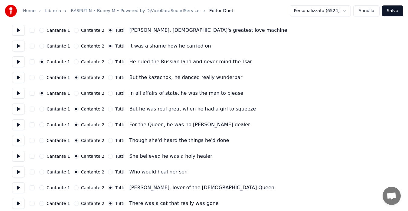
scroll to position [252, 0]
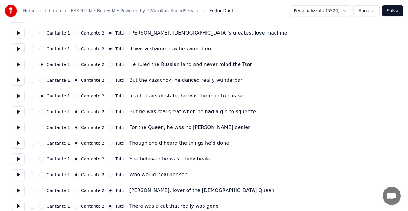
click at [393, 9] on button "Salva" at bounding box center [392, 10] width 21 height 11
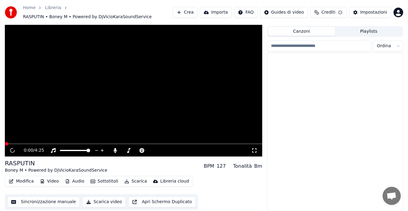
scroll to position [13, 0]
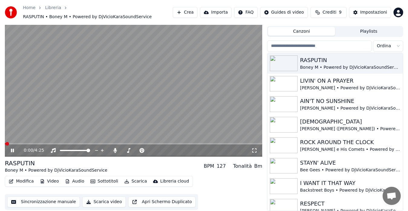
click at [191, 144] on span at bounding box center [134, 143] width 258 height 1
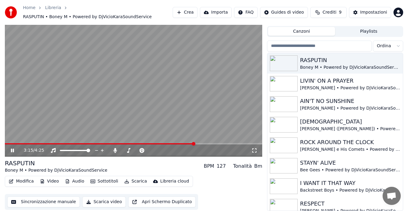
click at [199, 109] on video at bounding box center [134, 84] width 258 height 145
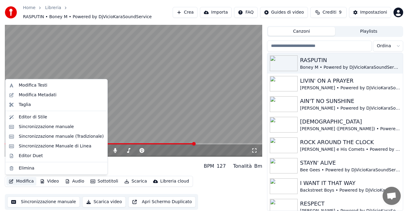
click at [20, 181] on button "Modifica" at bounding box center [21, 181] width 30 height 8
click at [40, 127] on div "Sincronizzazione manuale" at bounding box center [46, 127] width 55 height 6
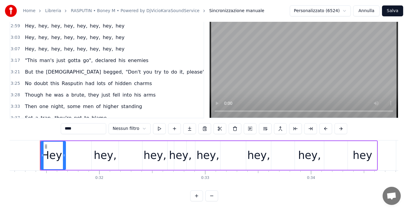
scroll to position [336, 0]
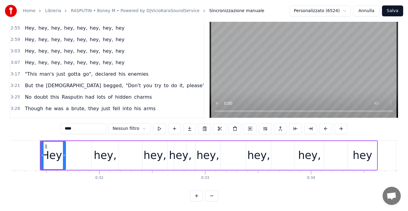
click at [117, 57] on div "3:07 Hey, hey, hey, hey, hey, hey, hey, hey" at bounding box center [106, 63] width 193 height 12
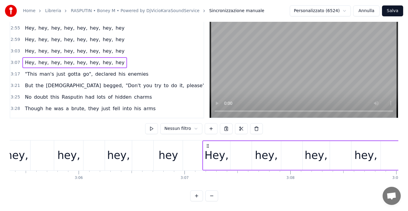
scroll to position [0, 19804]
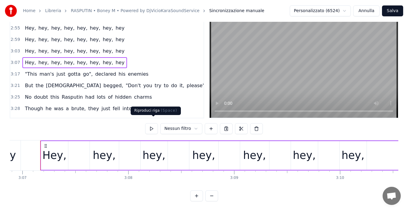
click at [154, 123] on button at bounding box center [151, 128] width 13 height 11
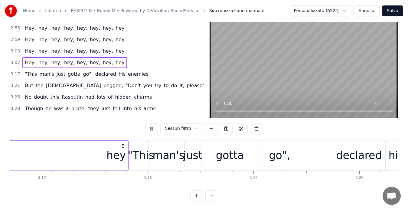
scroll to position [0, 20845]
click at [111, 155] on div "hey" at bounding box center [115, 155] width 19 height 16
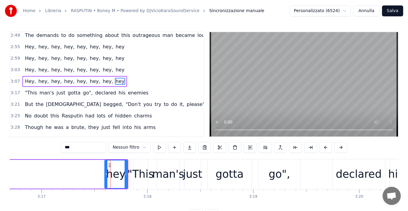
scroll to position [336, 0]
type input "*****"
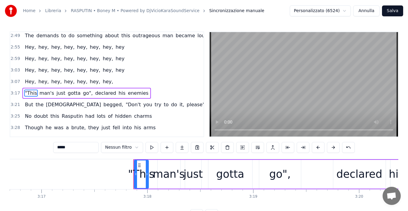
scroll to position [347, 0]
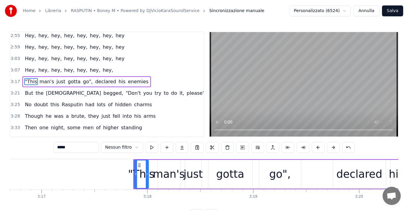
click at [105, 69] on div "3:07 Hey, hey, hey, hey, hey, hey, hey," at bounding box center [106, 70] width 193 height 12
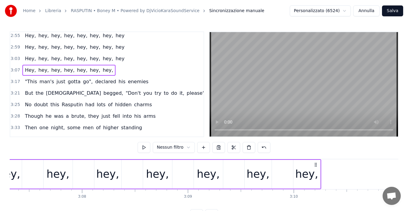
scroll to position [0, 19804]
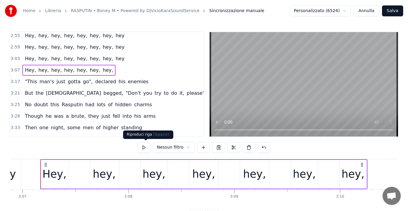
click at [143, 148] on button at bounding box center [144, 147] width 13 height 11
click at [149, 81] on div "3:17 "This man's just gotta go", declared his enemies" at bounding box center [106, 82] width 193 height 12
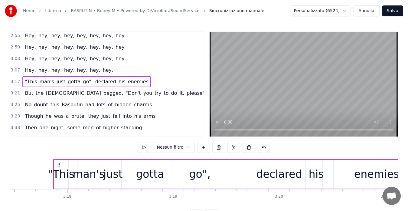
scroll to position [0, 20938]
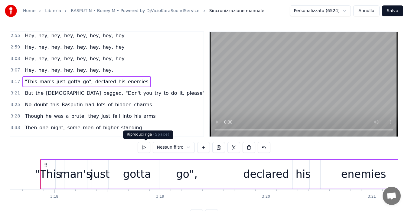
click at [145, 150] on button at bounding box center [144, 147] width 13 height 11
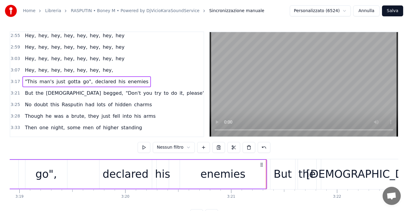
scroll to position [0, 21281]
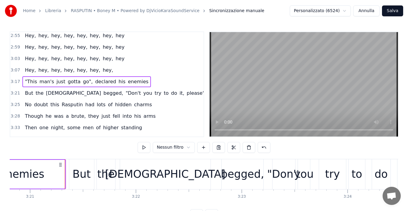
click at [157, 94] on div "3:21 But the ladies begged, "Don't you try to do it, please"" at bounding box center [106, 94] width 193 height 12
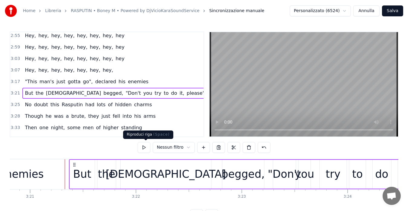
click at [144, 147] on button at bounding box center [144, 147] width 13 height 11
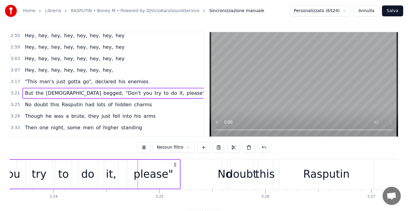
scroll to position [0, 21620]
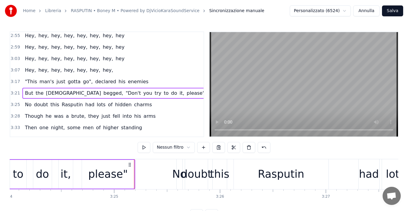
click at [147, 103] on div "3:25 No doubt this Rasputin had lots of hidden charms" at bounding box center [106, 105] width 193 height 12
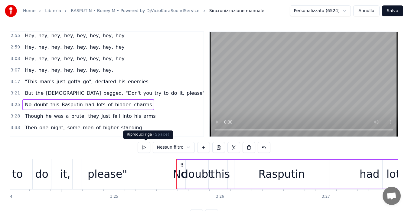
click at [146, 146] on button at bounding box center [144, 147] width 13 height 11
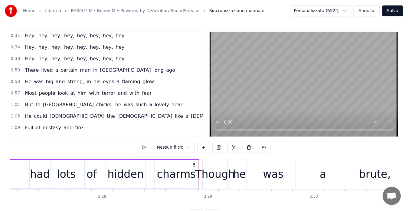
scroll to position [0, 0]
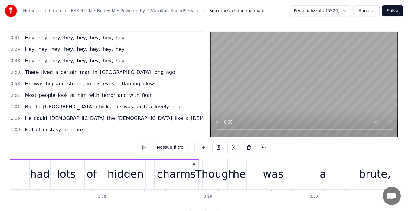
click at [122, 38] on div "0:31 Hey, hey, hey, hey, hey, hey, hey, hey" at bounding box center [106, 38] width 193 height 12
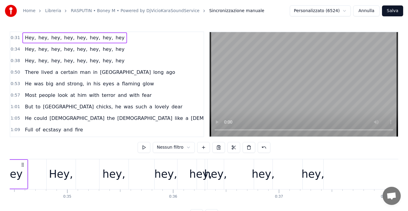
scroll to position [0, 3302]
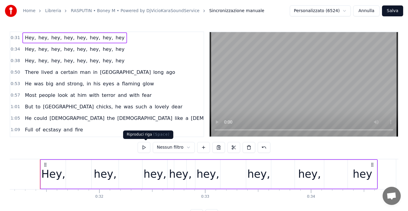
click at [144, 147] on button at bounding box center [144, 147] width 13 height 11
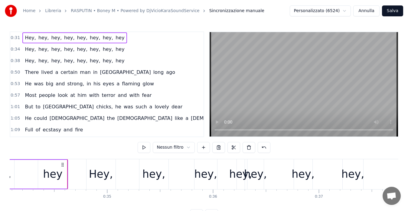
scroll to position [0, 3639]
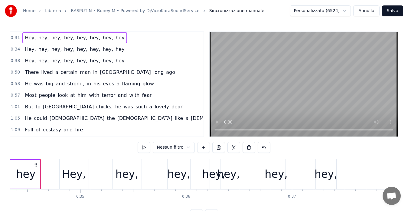
click at [119, 46] on div "0:34 Hey, hey, hey, hey, hey, hey, hey, hey" at bounding box center [106, 50] width 193 height 12
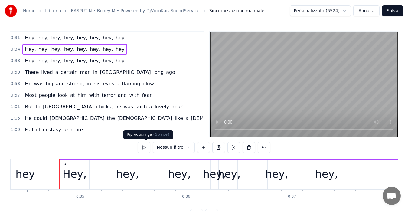
click at [144, 143] on button at bounding box center [144, 147] width 13 height 11
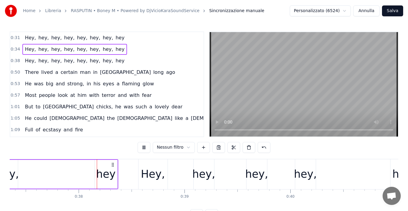
scroll to position [0, 3968]
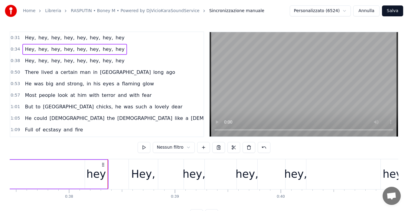
click at [123, 63] on div "0:38 Hey, hey, hey, hey, hey, hey, hey, hey" at bounding box center [106, 61] width 193 height 12
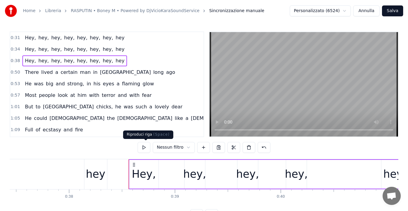
click at [149, 146] on button at bounding box center [144, 147] width 13 height 11
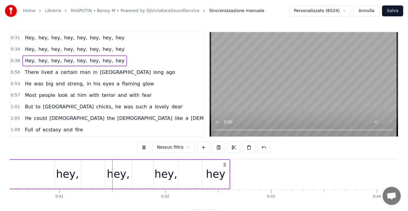
scroll to position [0, 4308]
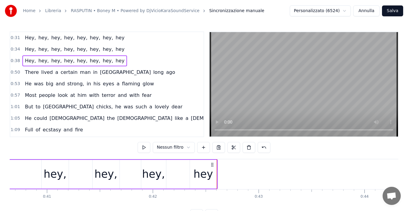
click at [124, 39] on div "0:31 Hey, hey, hey, hey, hey, hey, hey, hey" at bounding box center [106, 38] width 193 height 12
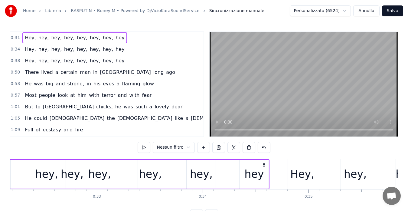
scroll to position [0, 3302]
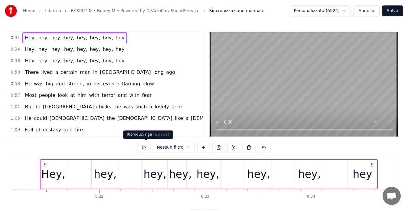
click at [144, 144] on button at bounding box center [144, 147] width 13 height 11
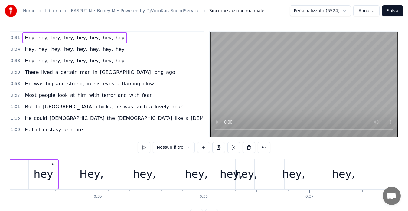
scroll to position [0, 3639]
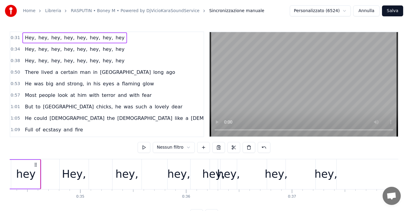
click at [115, 39] on span "hey" at bounding box center [120, 37] width 10 height 7
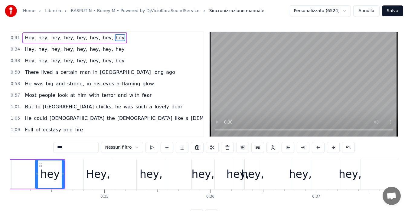
scroll to position [0, 3609]
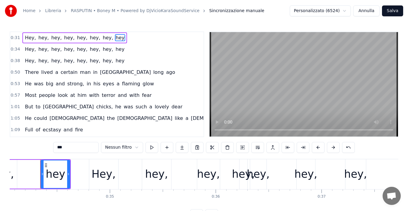
click at [84, 148] on input "***" at bounding box center [75, 147] width 45 height 11
type input "*"
click at [127, 36] on div "0:31 Hey, hey, hey, hey, hey, hey, hey," at bounding box center [106, 38] width 193 height 12
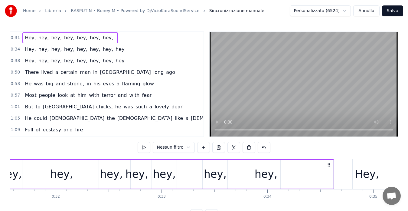
scroll to position [0, 3302]
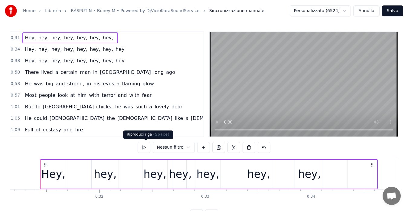
click at [144, 145] on button at bounding box center [144, 147] width 13 height 11
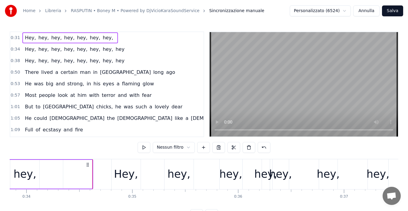
scroll to position [0, 3639]
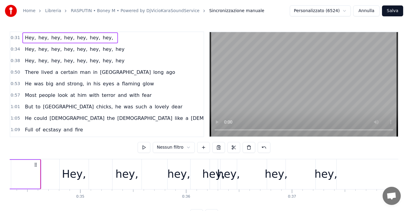
click at [118, 45] on div "0:34 Hey, hey, hey, hey, hey, hey, hey, hey" at bounding box center [106, 50] width 193 height 12
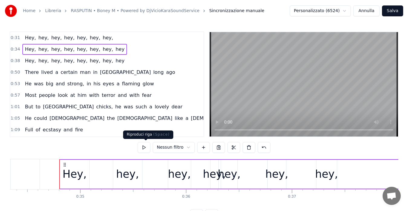
click at [149, 144] on button at bounding box center [144, 147] width 13 height 11
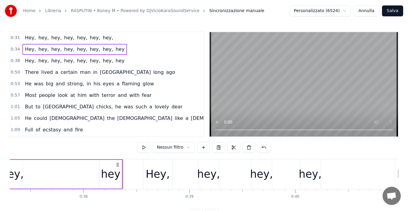
scroll to position [0, 3969]
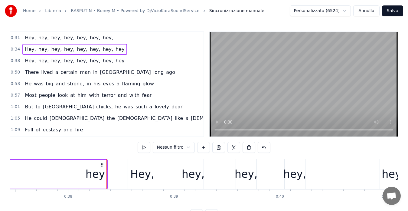
click at [121, 61] on div "0:38 Hey, hey, hey, hey, hey, hey, hey, hey" at bounding box center [106, 61] width 193 height 12
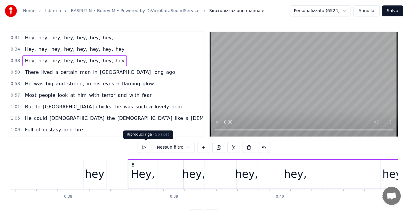
click at [146, 145] on button at bounding box center [144, 147] width 13 height 11
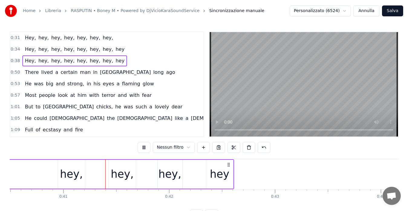
scroll to position [0, 4311]
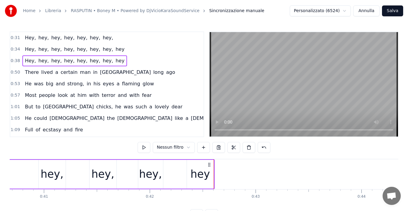
click at [138, 73] on div "0:50 There lived a certain man in Russia long ago" at bounding box center [106, 73] width 193 height 12
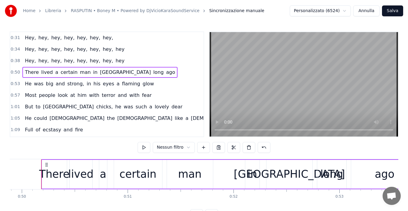
scroll to position [0, 5288]
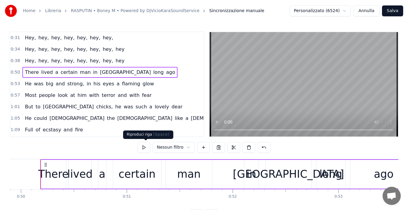
click at [146, 148] on button at bounding box center [144, 147] width 13 height 11
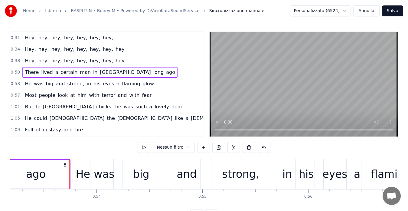
click at [114, 62] on div "0:38 Hey, hey, hey, hey, hey, hey, hey, hey" at bounding box center [106, 61] width 193 height 12
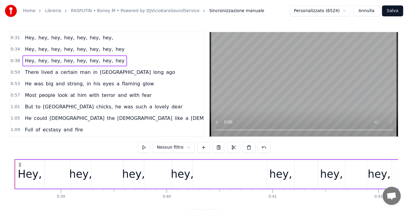
scroll to position [0, 4056]
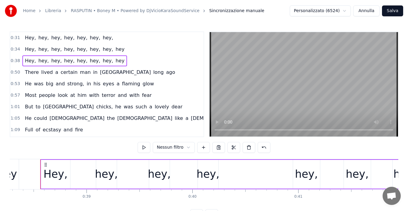
click at [243, 168] on div "Hey, hey, hey, hey, hey, hey, hey, hey" at bounding box center [254, 174] width 429 height 30
click at [299, 174] on div "hey," at bounding box center [306, 174] width 23 height 16
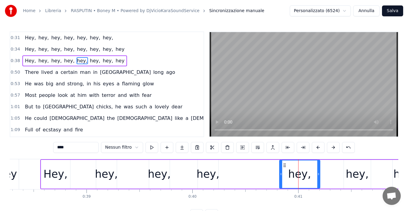
drag, startPoint x: 293, startPoint y: 173, endPoint x: 280, endPoint y: 173, distance: 13.6
click at [280, 173] on icon at bounding box center [281, 174] width 2 height 5
click at [223, 173] on div "Hey, hey, hey, hey, hey, hey, hey, hey" at bounding box center [254, 174] width 429 height 30
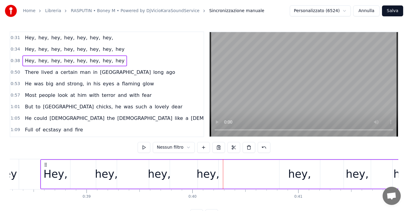
click at [206, 169] on div "hey," at bounding box center [208, 174] width 23 height 16
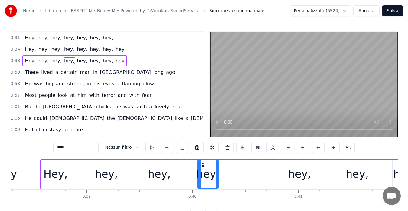
click at [296, 171] on div "hey," at bounding box center [300, 174] width 23 height 16
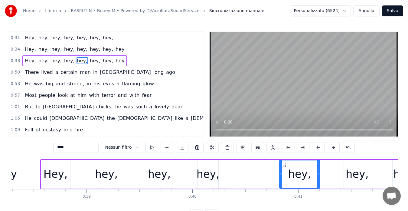
click at [356, 167] on div "hey," at bounding box center [357, 174] width 23 height 16
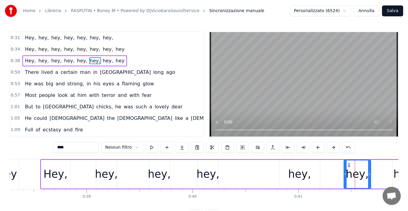
click at [306, 172] on div "hey," at bounding box center [300, 174] width 23 height 16
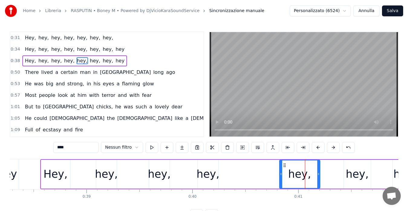
click at [206, 169] on div "hey," at bounding box center [208, 174] width 23 height 16
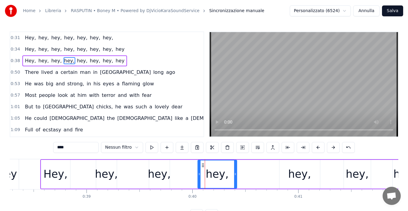
drag, startPoint x: 217, startPoint y: 173, endPoint x: 236, endPoint y: 181, distance: 20.1
click at [236, 181] on div at bounding box center [235, 174] width 2 height 28
click at [126, 57] on div "0:38 Hey, hey, hey, hey, hey, hey, hey, hey" at bounding box center [106, 61] width 193 height 12
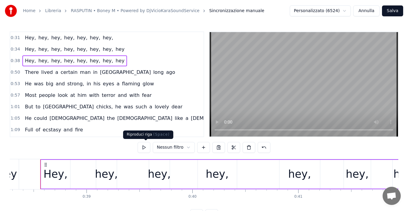
click at [143, 149] on button at bounding box center [144, 147] width 13 height 11
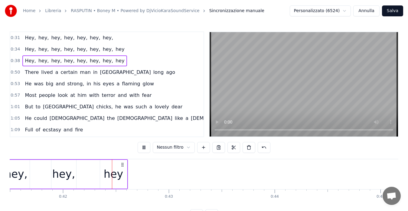
scroll to position [0, 4408]
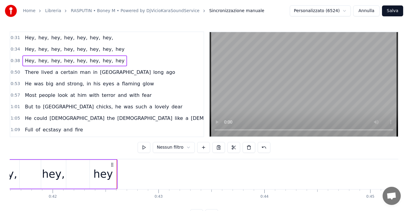
click at [395, 8] on button "Salva" at bounding box center [392, 10] width 21 height 11
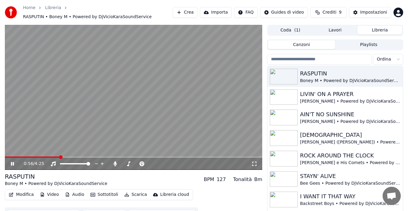
click at [189, 157] on span at bounding box center [134, 157] width 258 height 1
click at [181, 157] on span at bounding box center [99, 157] width 188 height 1
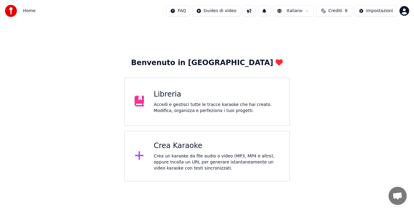
click at [210, 97] on div "Libreria" at bounding box center [217, 95] width 126 height 10
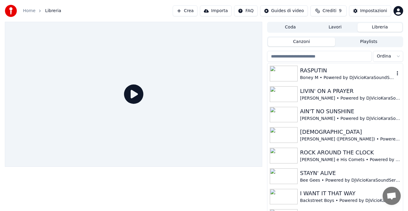
click at [323, 75] on div "Boney M • Powered by DjVicioKaraSoundService" at bounding box center [347, 78] width 94 height 6
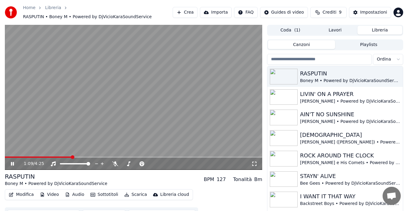
click at [157, 98] on video at bounding box center [134, 97] width 258 height 145
click at [127, 195] on button "Scarica" at bounding box center [136, 194] width 28 height 8
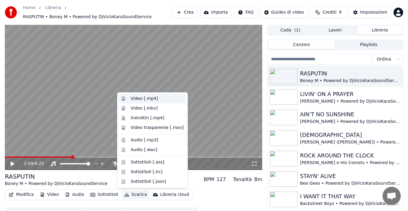
click at [141, 97] on div "Video [.mp4]" at bounding box center [144, 99] width 27 height 6
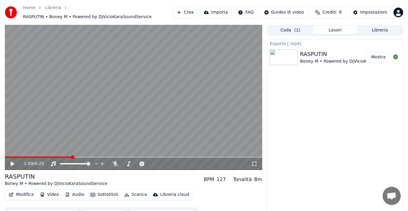
click at [378, 56] on button "Mostra" at bounding box center [378, 57] width 25 height 11
